Goal: Task Accomplishment & Management: Use online tool/utility

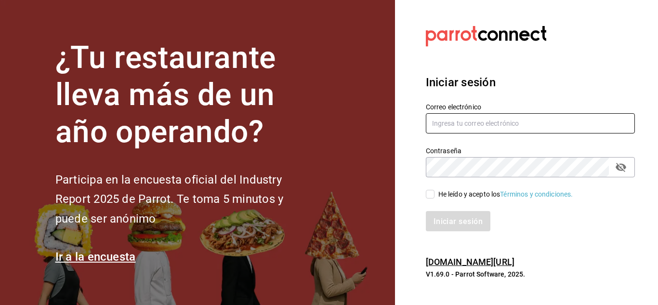
click at [484, 123] on input "text" at bounding box center [530, 123] width 209 height 20
type input "[EMAIL_ADDRESS][DOMAIN_NAME]"
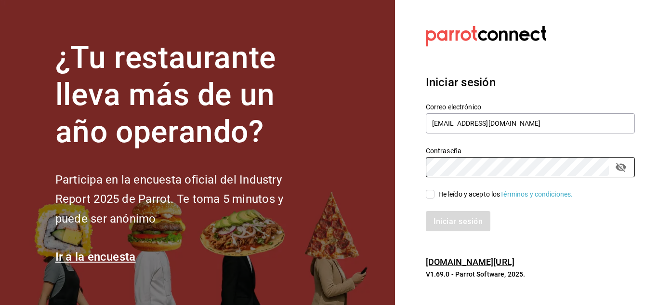
click at [431, 196] on input "He leído y acepto los Términos y condiciones." at bounding box center [430, 194] width 9 height 9
checkbox input "true"
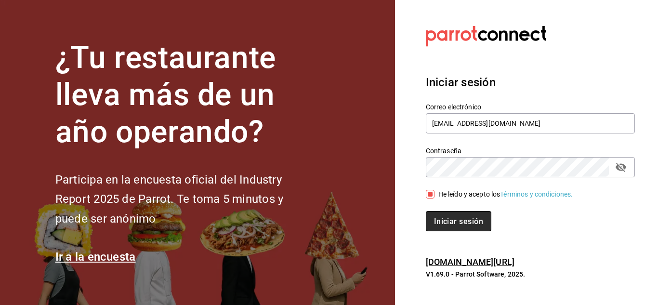
click at [448, 220] on font "Iniciar sesión" at bounding box center [458, 220] width 49 height 9
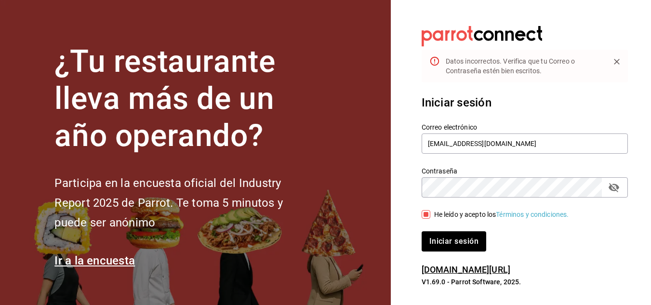
click at [619, 192] on icon "campo de contraseña" at bounding box center [614, 188] width 12 height 12
click at [455, 239] on font "Iniciar sesión" at bounding box center [454, 241] width 49 height 9
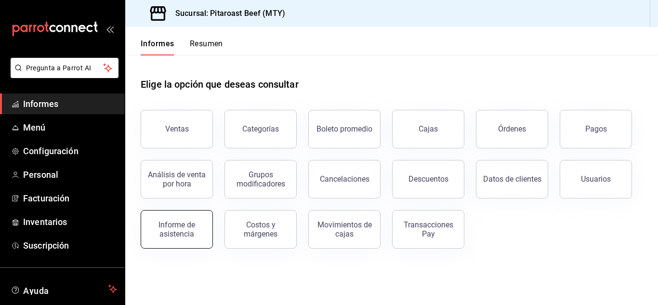
click at [185, 229] on font "Informe de asistencia" at bounding box center [177, 229] width 37 height 18
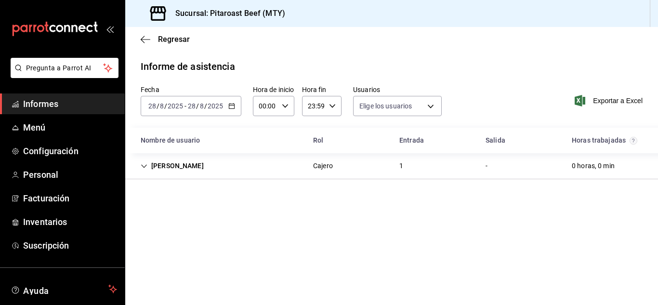
type input "b5f76033-1a7b-41c5-b6f8-2ab1f9b80f1b,8ab9e23b-3a58-4ef6-95e2-32274fc34d2a,d4227…"
click at [233, 106] on \(Stroke\) "button" at bounding box center [231, 105] width 5 height 0
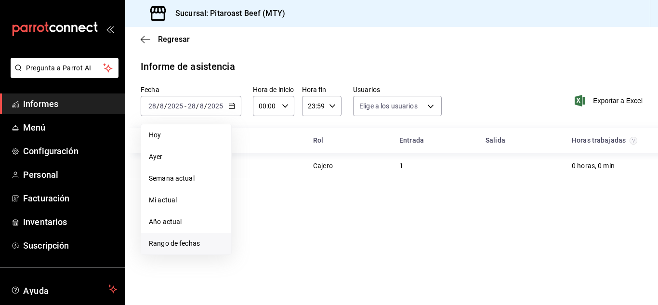
click at [174, 242] on font "Rango de fechas" at bounding box center [174, 244] width 51 height 8
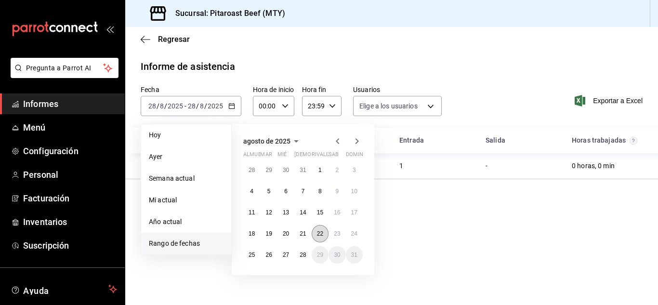
click at [320, 234] on font "22" at bounding box center [320, 233] width 6 height 7
click at [305, 255] on font "28" at bounding box center [303, 255] width 6 height 7
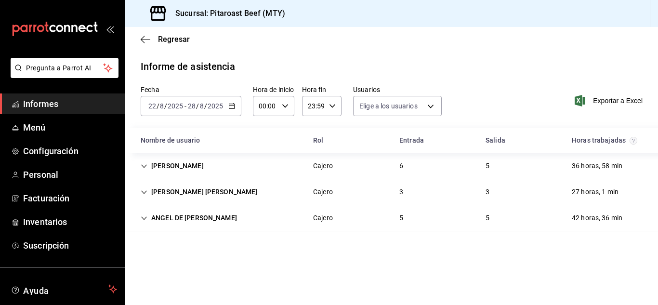
click at [284, 104] on icon "button" at bounding box center [285, 106] width 7 height 7
click at [265, 172] on button "02" at bounding box center [262, 176] width 17 height 19
type input "02:00"
click at [265, 172] on font "10" at bounding box center [263, 169] width 8 height 8
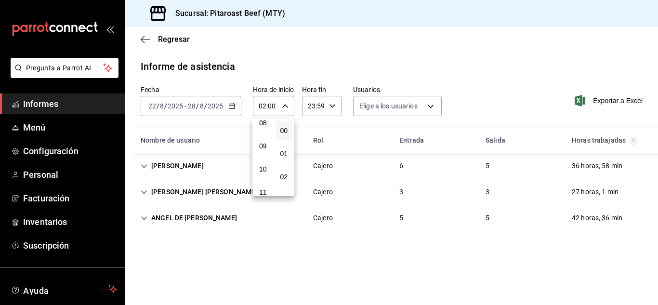
type input "10:00"
click at [341, 265] on div at bounding box center [329, 152] width 658 height 305
click at [492, 191] on div "3" at bounding box center [487, 192] width 19 height 18
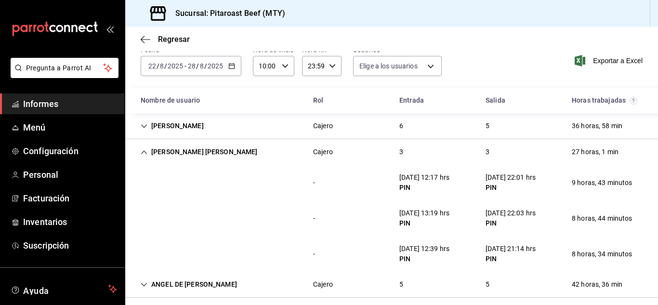
scroll to position [48, 0]
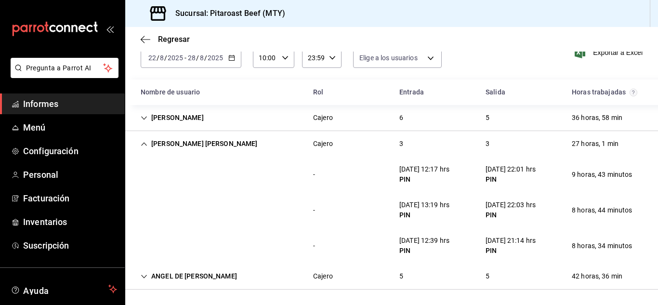
click at [145, 145] on icon "Cell" at bounding box center [144, 144] width 7 height 7
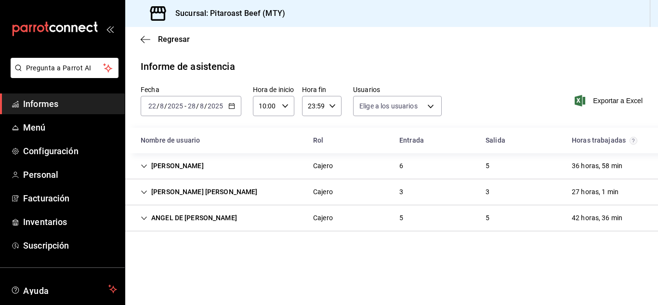
scroll to position [0, 0]
click at [245, 216] on div "ANGEL DE [PERSON_NAME]" at bounding box center [189, 218] width 112 height 18
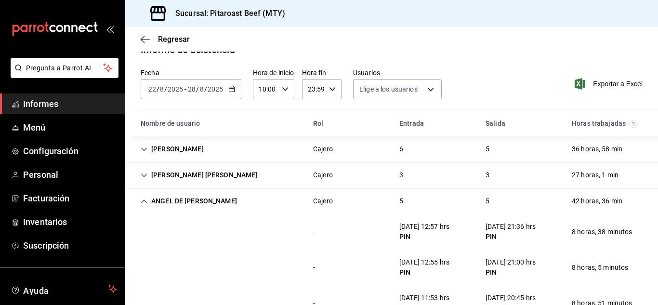
scroll to position [10, 0]
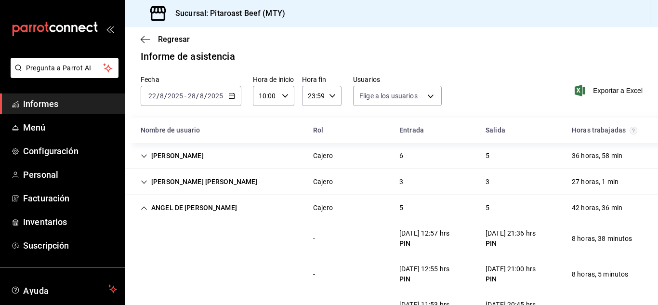
click at [395, 154] on div "6" at bounding box center [401, 156] width 19 height 18
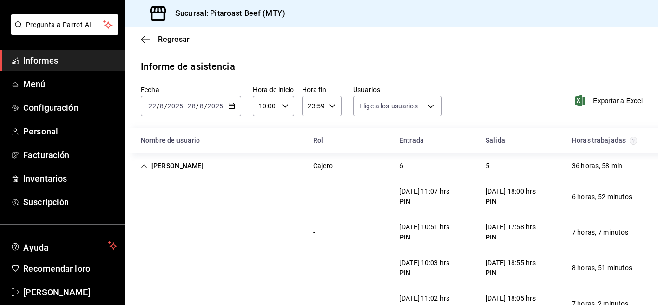
scroll to position [59, 0]
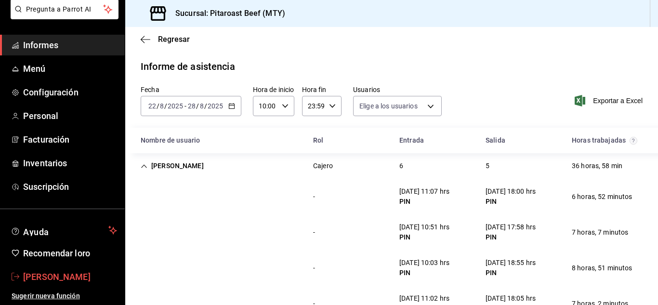
click at [64, 277] on font "[PERSON_NAME]" at bounding box center [56, 277] width 67 height 10
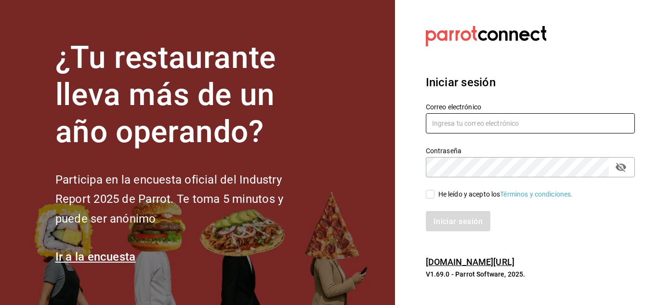
click at [497, 124] on input "text" at bounding box center [530, 123] width 209 height 20
type input "pitaroastbeefco@gmail.com"
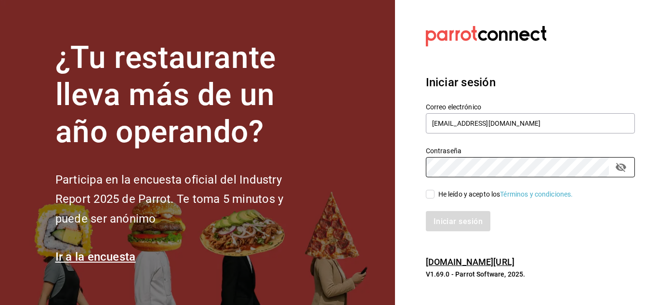
click at [431, 190] on input "He leído y acepto los Términos y condiciones." at bounding box center [430, 194] width 9 height 9
checkbox input "true"
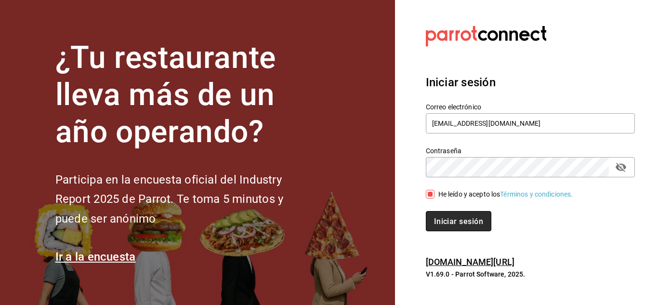
click at [454, 223] on font "Iniciar sesión" at bounding box center [458, 220] width 49 height 9
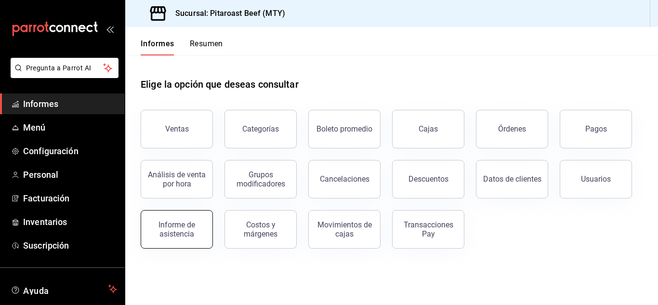
click at [165, 226] on font "Informe de asistencia" at bounding box center [177, 229] width 37 height 18
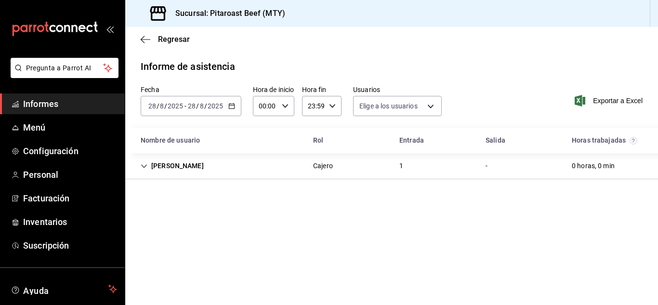
click at [232, 104] on \(Stroke\) "button" at bounding box center [232, 106] width 6 height 5
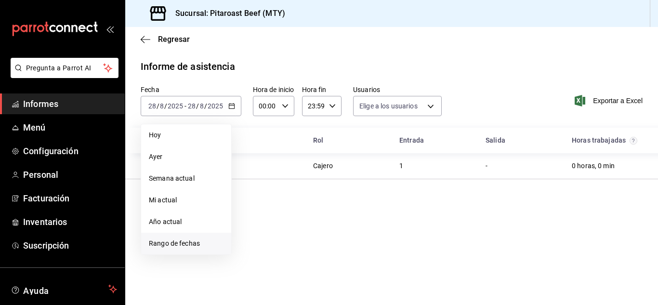
click at [203, 246] on span "Rango de fechas" at bounding box center [186, 244] width 75 height 10
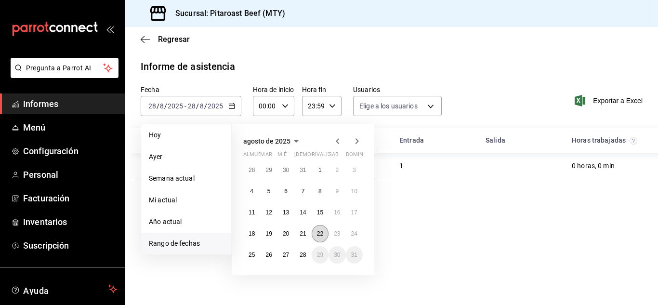
click at [320, 236] on font "22" at bounding box center [320, 233] width 6 height 7
click at [302, 258] on button "28" at bounding box center [302, 254] width 17 height 17
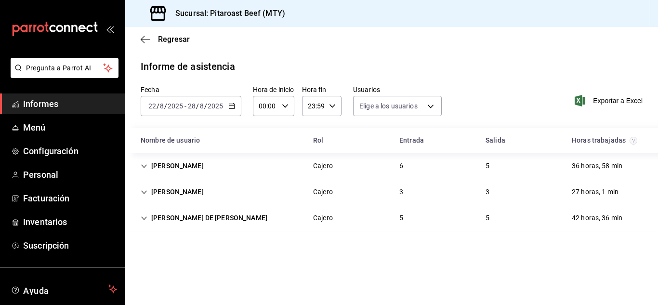
click at [417, 195] on div "Andres Alejandro Delgado Vallejo Cajero 3 3 27 horas, 1 min" at bounding box center [391, 192] width 533 height 26
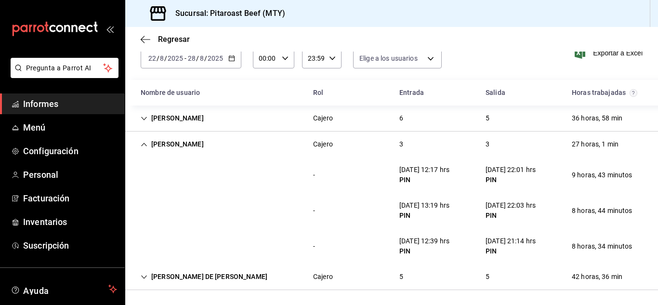
scroll to position [48, 0]
